Goal: Find specific page/section: Find specific page/section

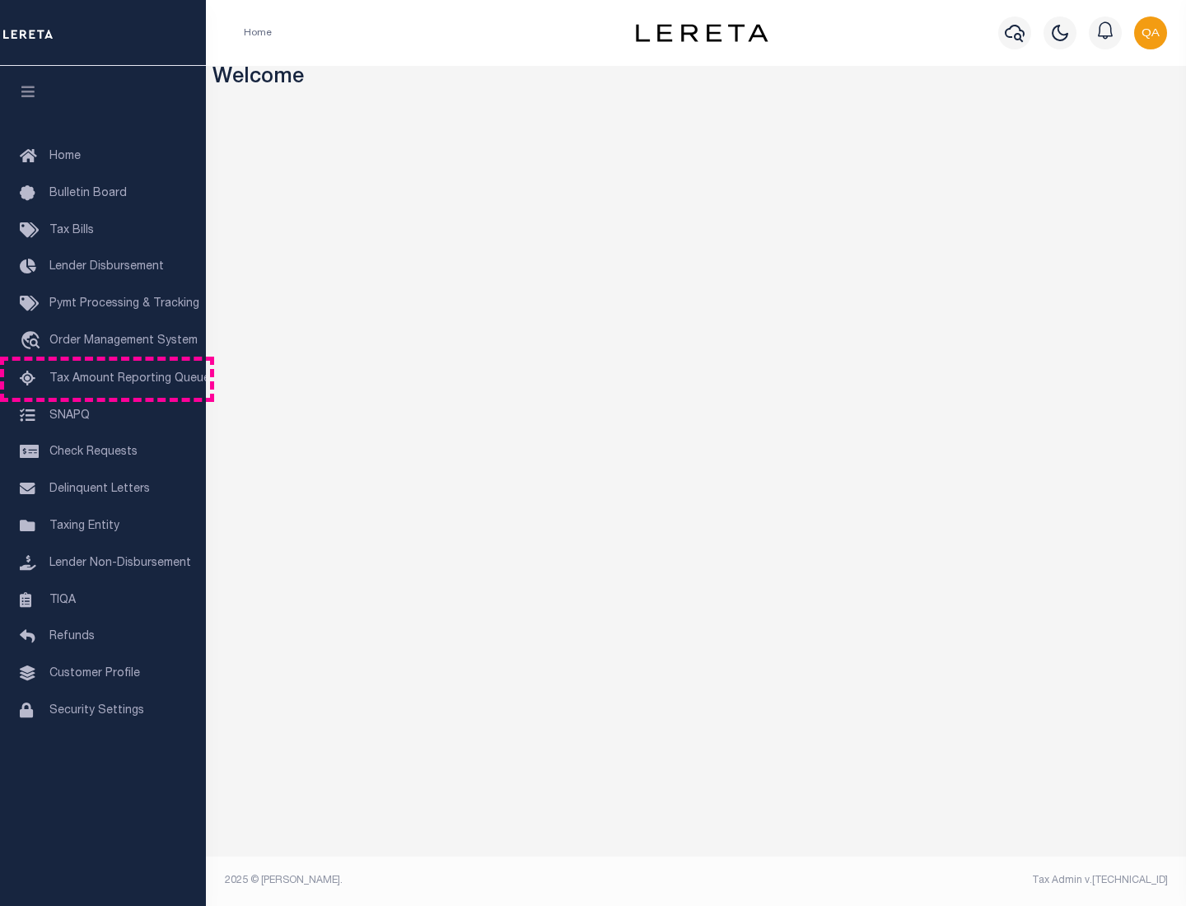
click at [103, 379] on span "Tax Amount Reporting Queue" at bounding box center [129, 379] width 161 height 12
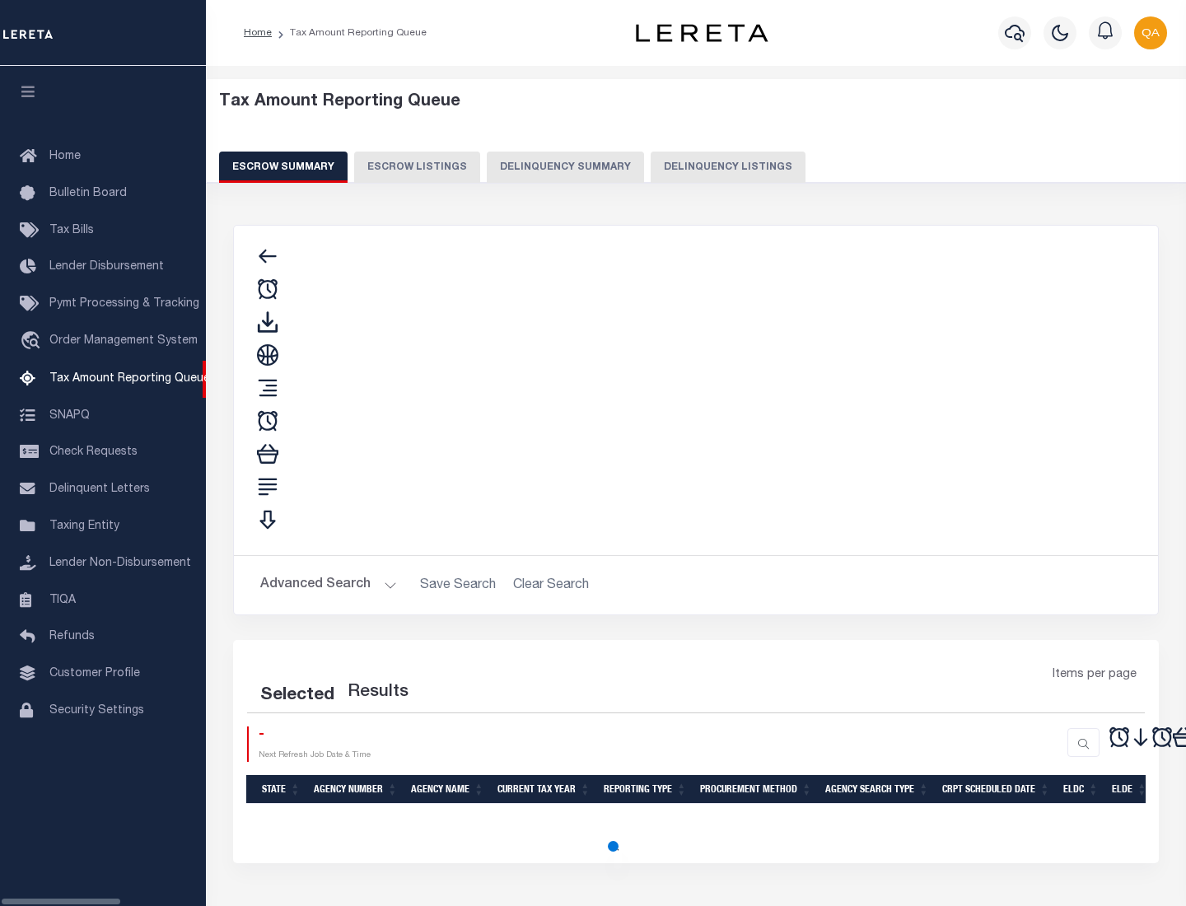
select select "100"
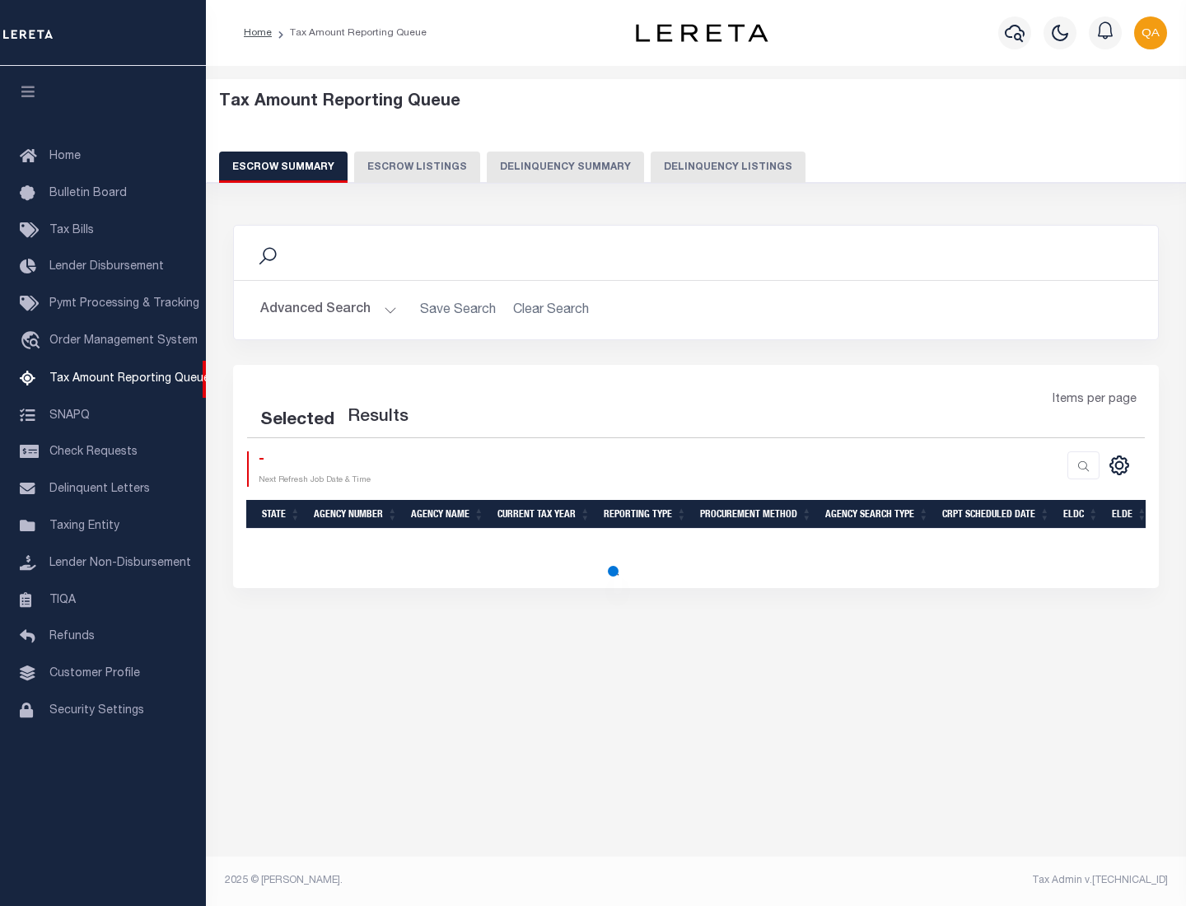
select select "100"
